Goal: Task Accomplishment & Management: Complete application form

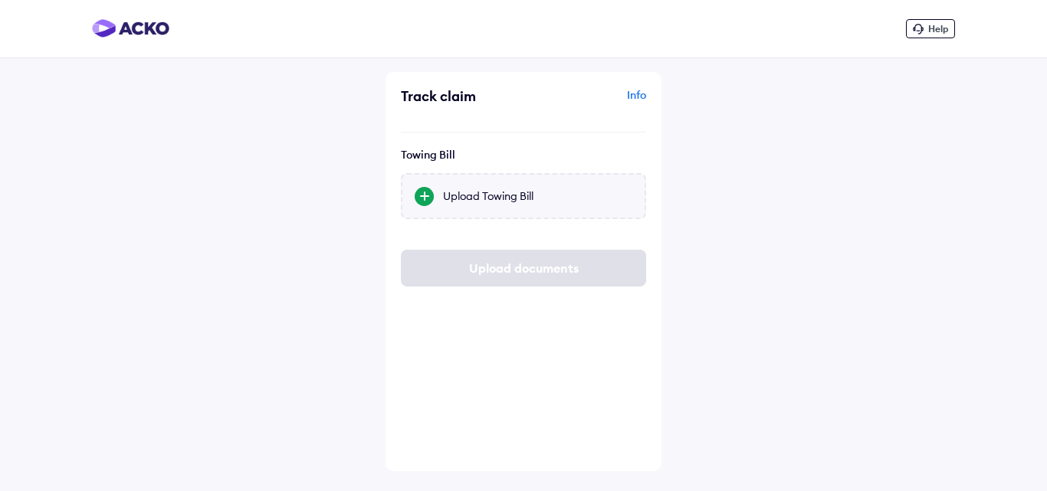
click at [516, 198] on div "Upload Towing Bill" at bounding box center [537, 195] width 189 height 15
click at [0, 0] on input "Upload Towing Bill" at bounding box center [0, 0] width 0 height 0
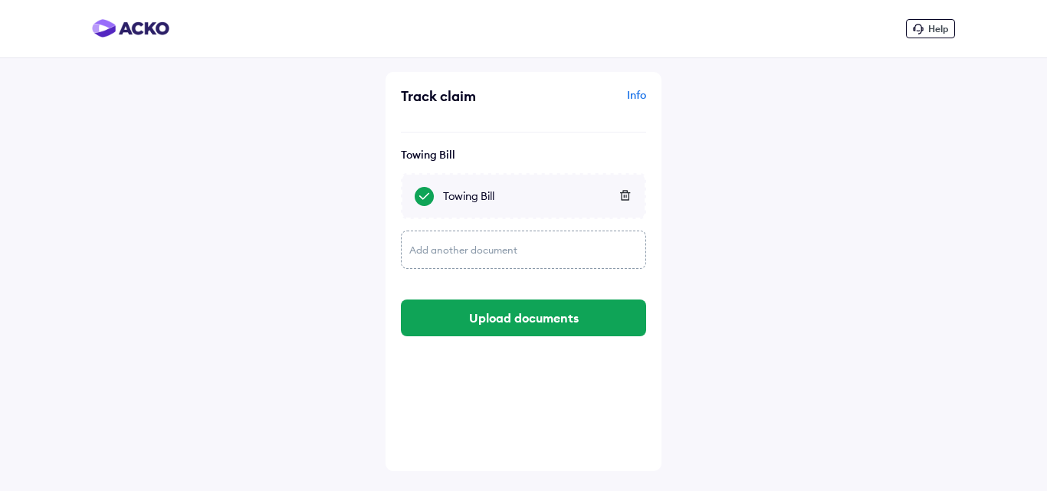
click at [440, 254] on div "Add another document" at bounding box center [523, 250] width 245 height 38
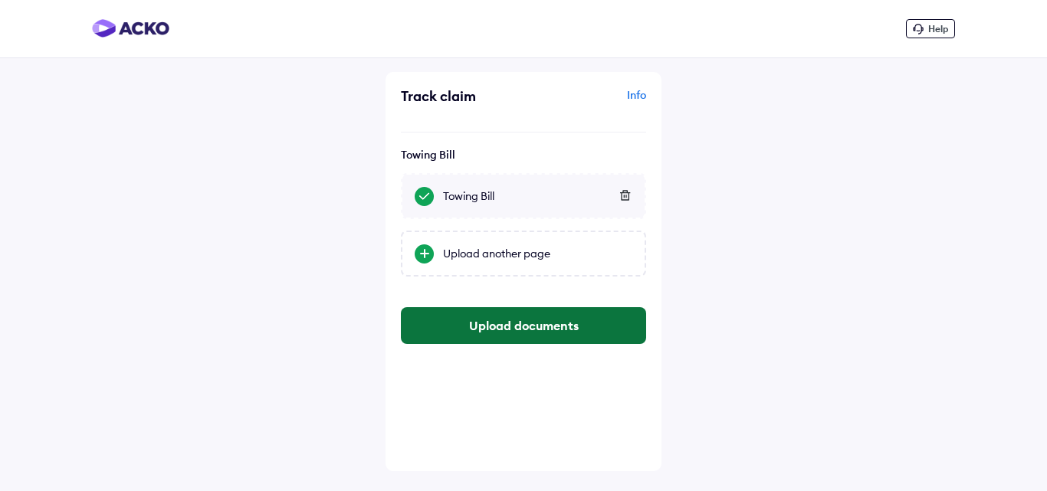
click at [521, 332] on button "Upload documents" at bounding box center [523, 325] width 245 height 37
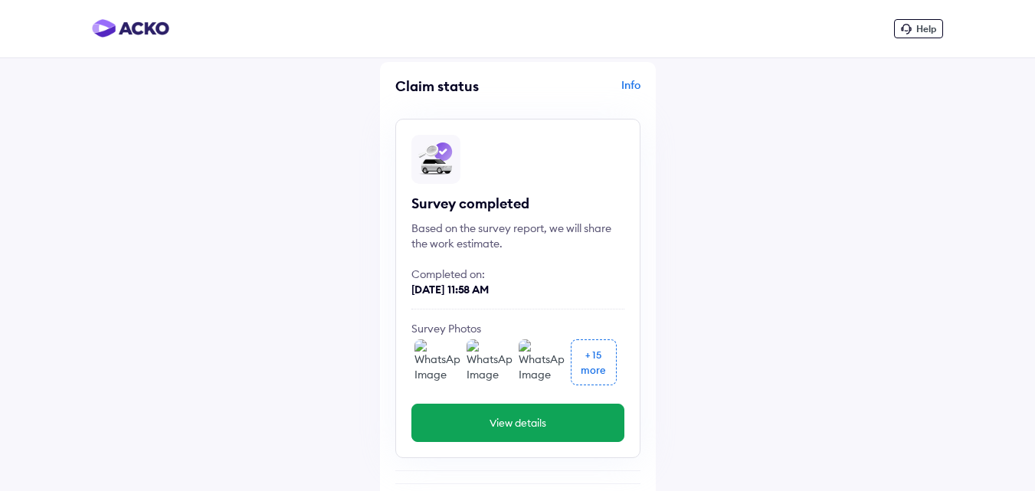
click at [502, 419] on button "View details" at bounding box center [517, 423] width 213 height 38
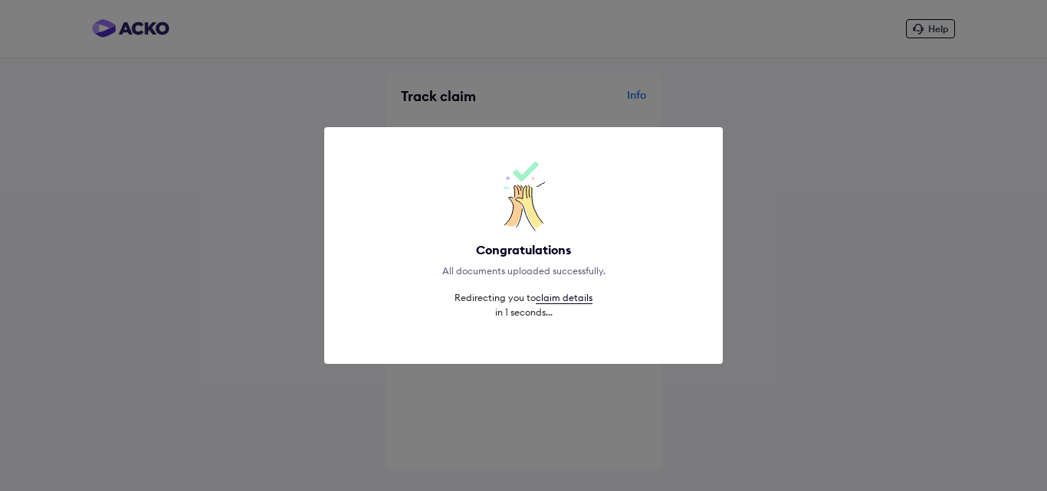
click at [862, 260] on div "Congratulations All documents uploaded successfully. Redirecting you to claim d…" at bounding box center [523, 245] width 1047 height 491
